Goal: Check status

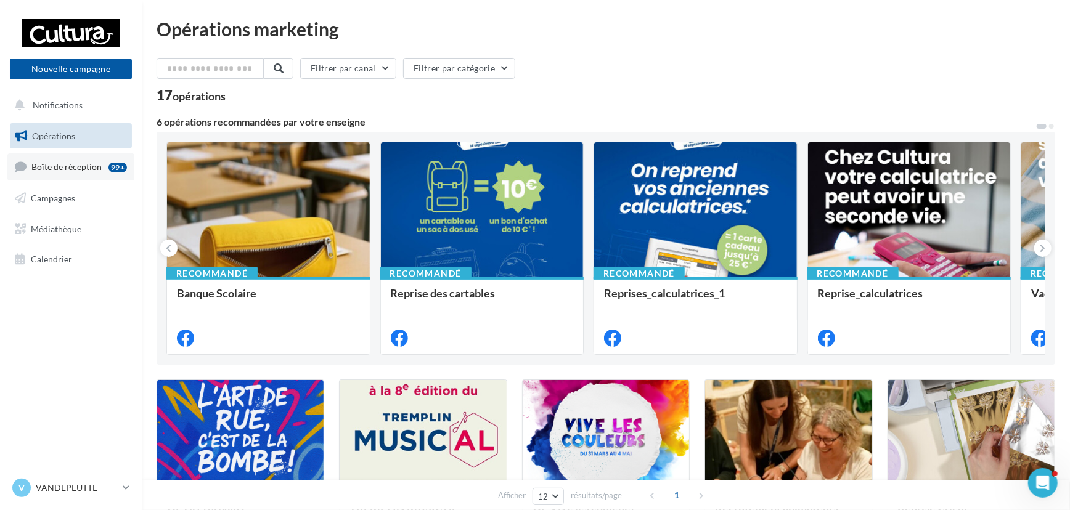
click at [55, 174] on link "Boîte de réception 99+" at bounding box center [70, 166] width 127 height 26
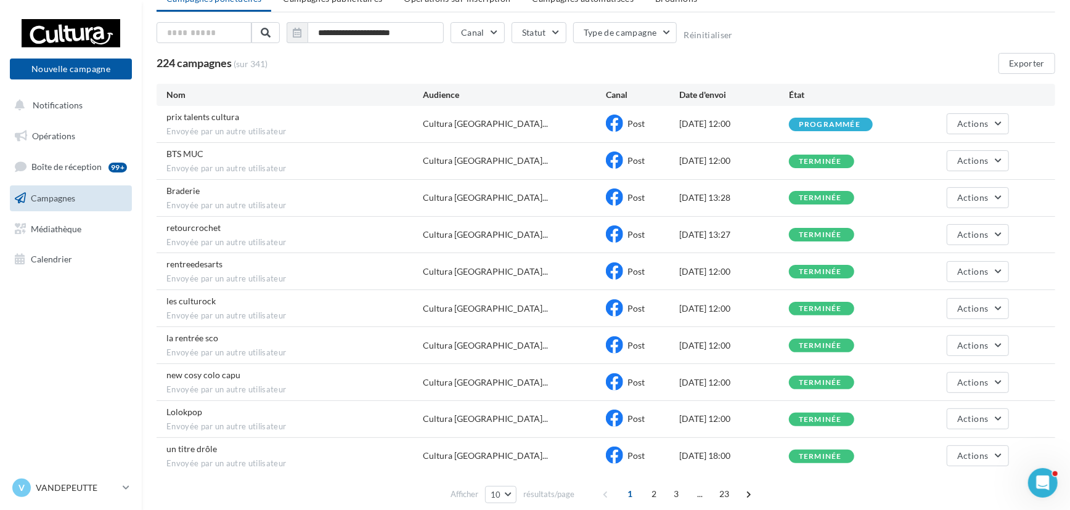
scroll to position [103, 0]
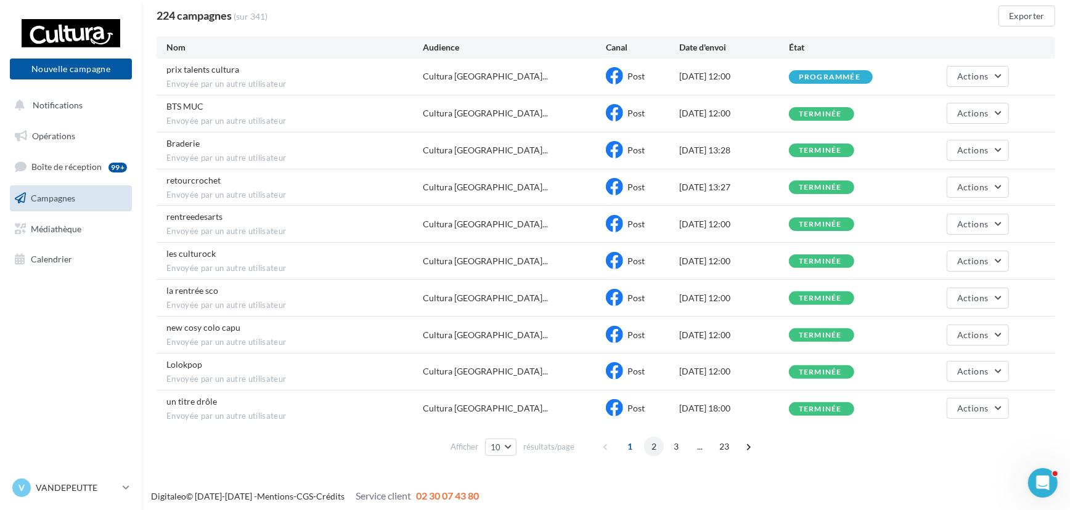
click at [644, 444] on span "2" at bounding box center [654, 447] width 20 height 20
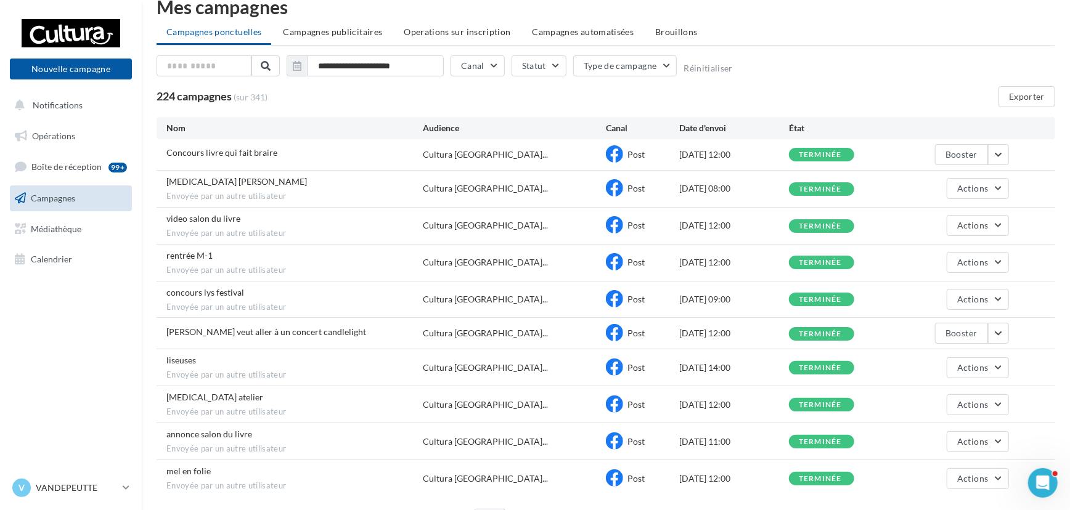
scroll to position [92, 0]
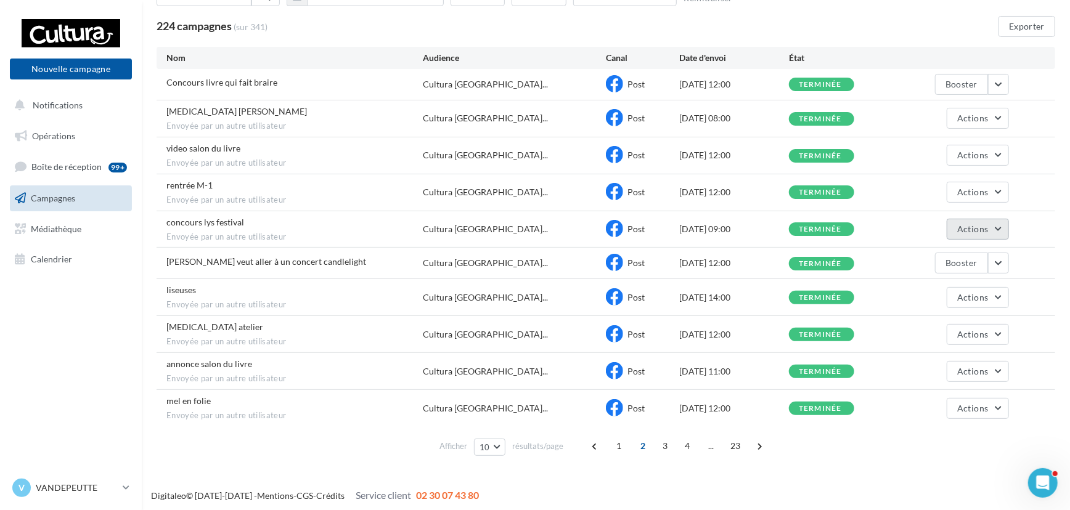
click at [963, 228] on span "Actions" at bounding box center [972, 229] width 31 height 10
click at [958, 253] on button "Voir les résultats" at bounding box center [947, 258] width 123 height 32
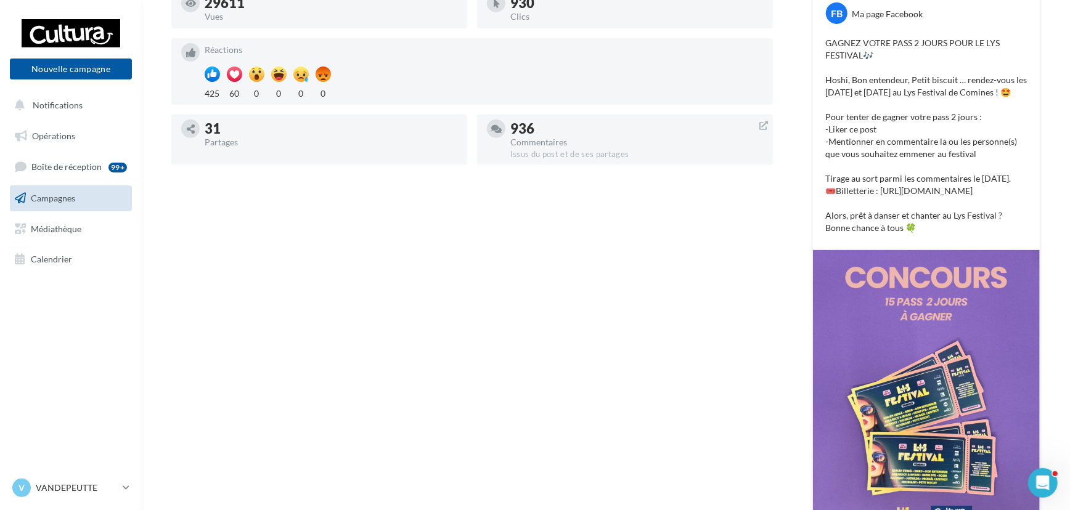
scroll to position [32, 0]
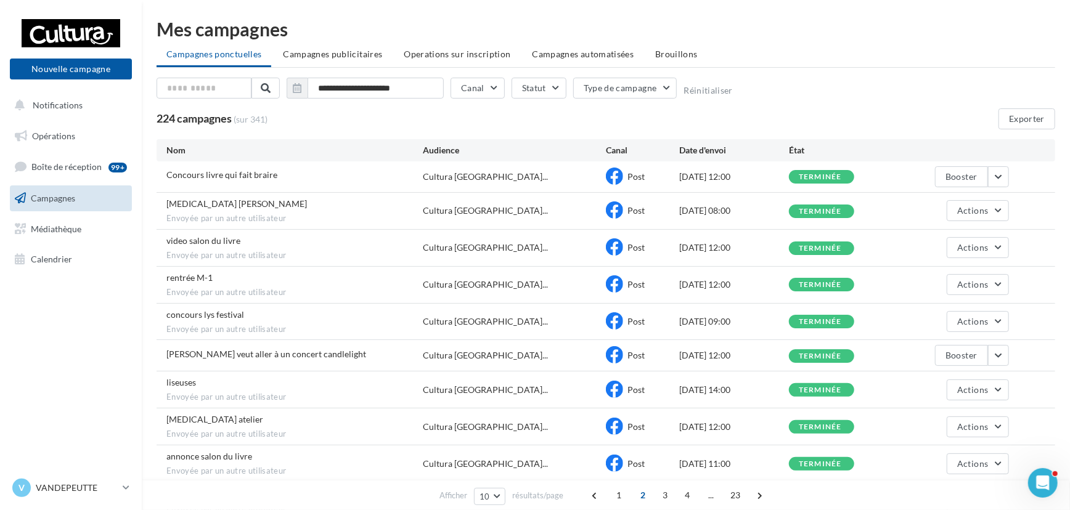
scroll to position [55, 0]
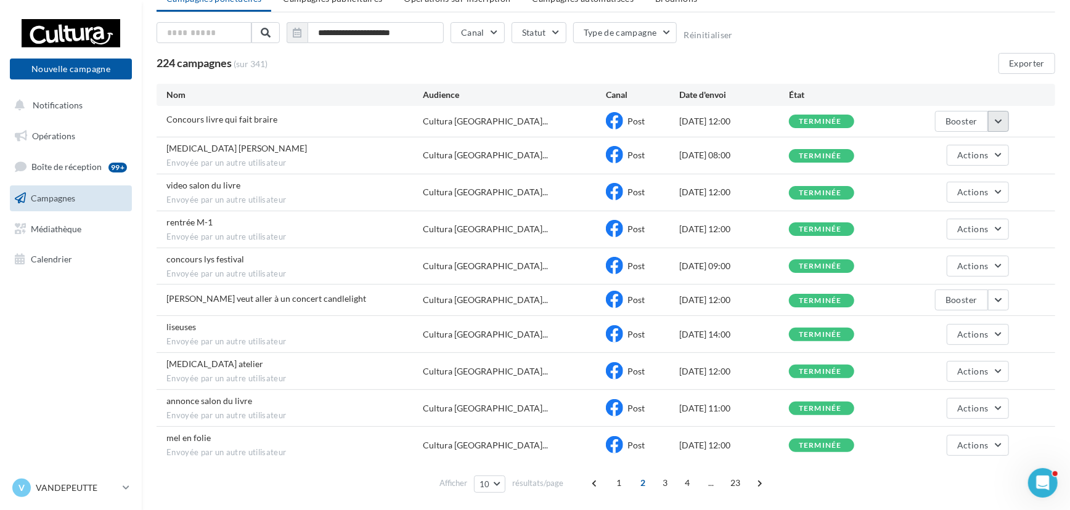
click at [1008, 115] on button "button" at bounding box center [998, 121] width 21 height 21
click at [988, 141] on button "Voir les résultats" at bounding box center [947, 150] width 123 height 32
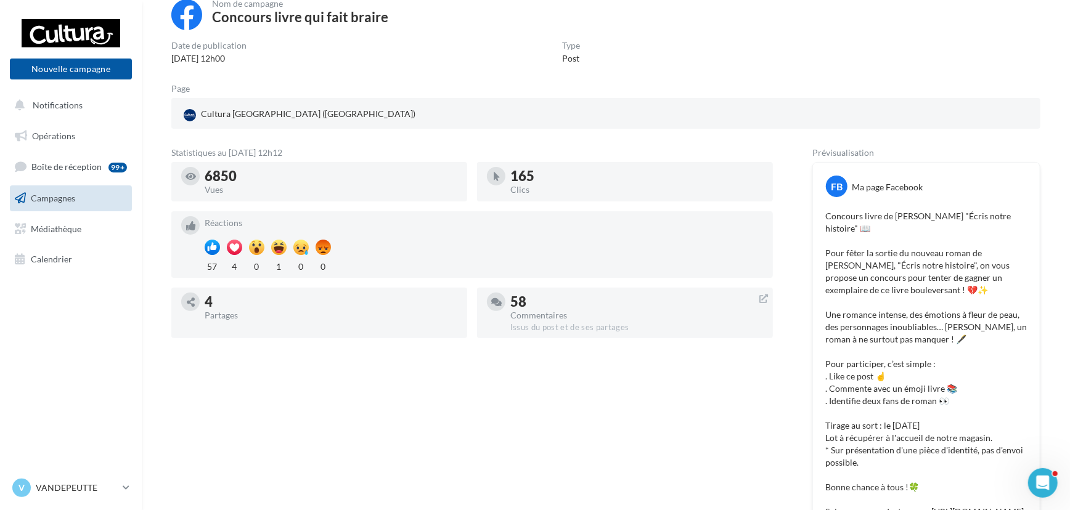
scroll to position [55, 0]
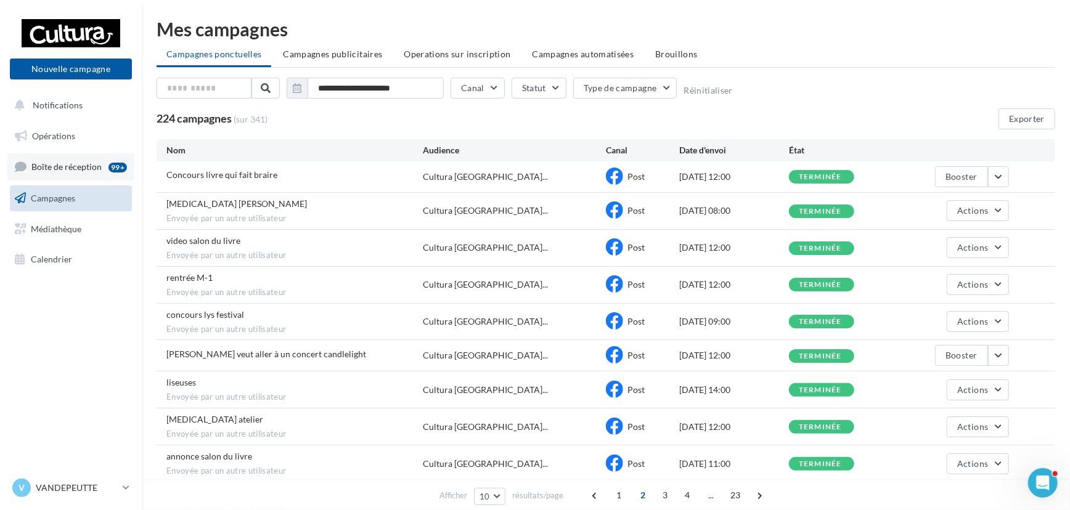
click at [41, 171] on span "Boîte de réception" at bounding box center [66, 166] width 70 height 10
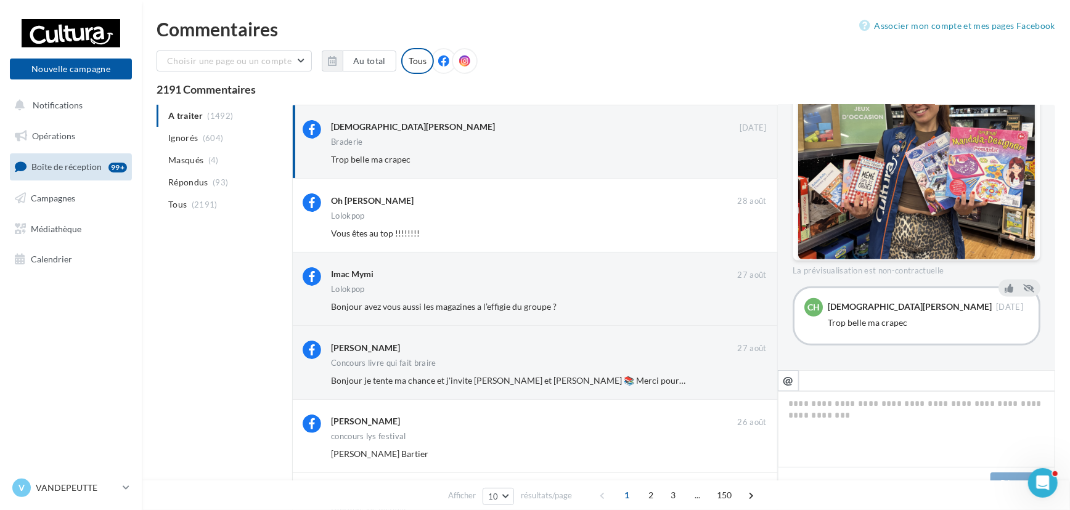
click at [189, 344] on div "A traiter (1492) Ignorés (604) [GEOGRAPHIC_DATA] (4) Répondus (93) Tous (2191) …" at bounding box center [606, 491] width 898 height 772
click at [70, 155] on link "Boîte de réception 99+" at bounding box center [70, 166] width 127 height 26
